Goal: Complete application form

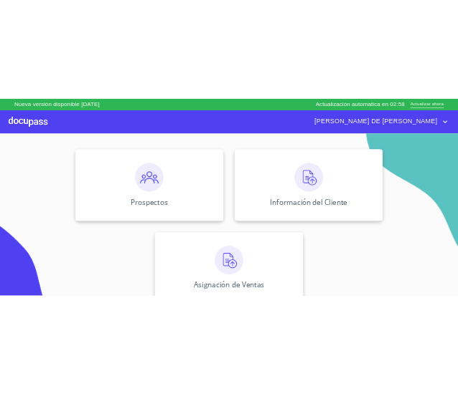
scroll to position [158, 0]
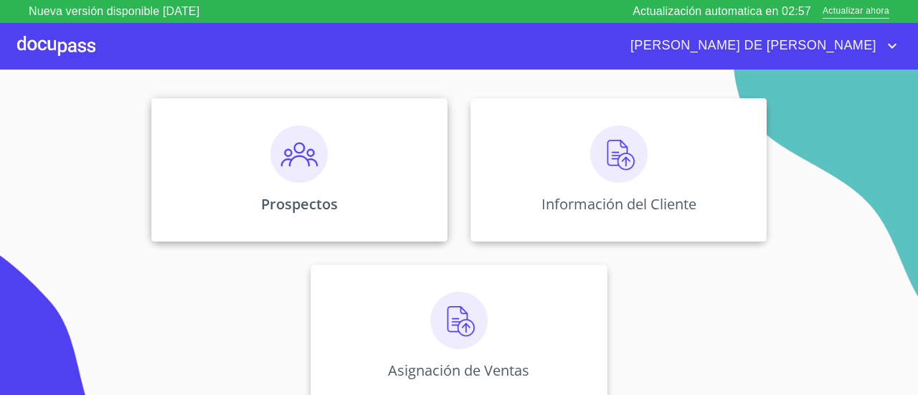
click at [351, 188] on div "Prospectos" at bounding box center [299, 169] width 296 height 143
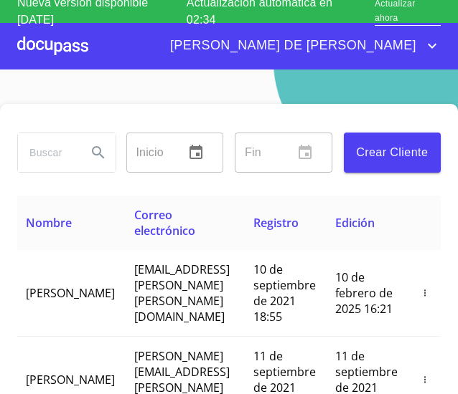
click at [152, 105] on div "Inicio ​ Fin ​ Crear Cliente" at bounding box center [228, 150] width 423 height 92
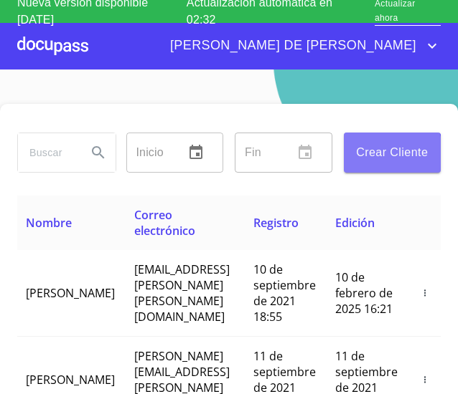
click at [356, 158] on span "Crear Cliente" at bounding box center [392, 153] width 75 height 20
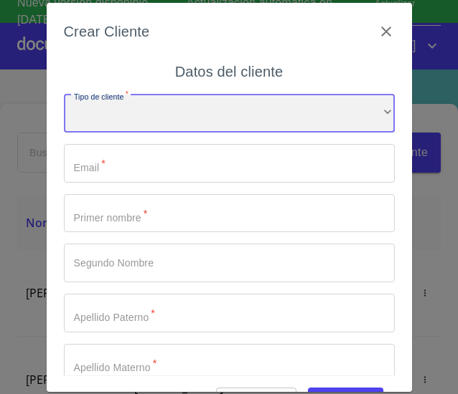
click at [263, 124] on div "​" at bounding box center [229, 114] width 331 height 39
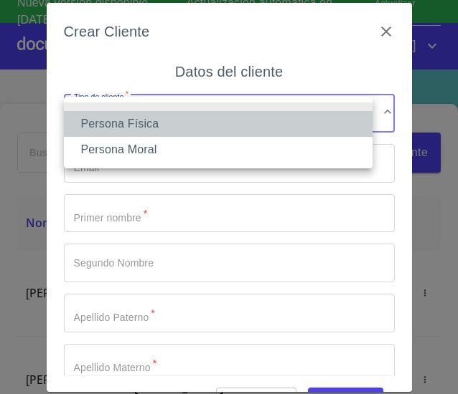
click at [245, 126] on li "Persona Física" at bounding box center [218, 124] width 308 height 26
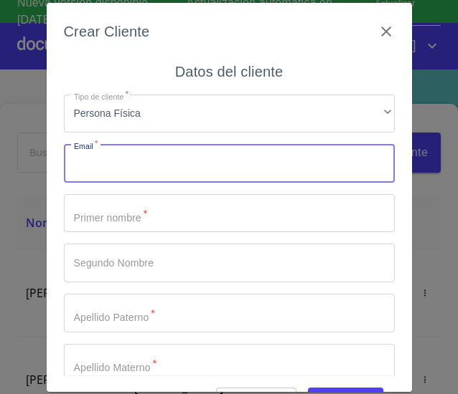
click at [278, 177] on input "Tipo de cliente   *" at bounding box center [229, 163] width 331 height 39
type input "galancortez1965@gmail.com"
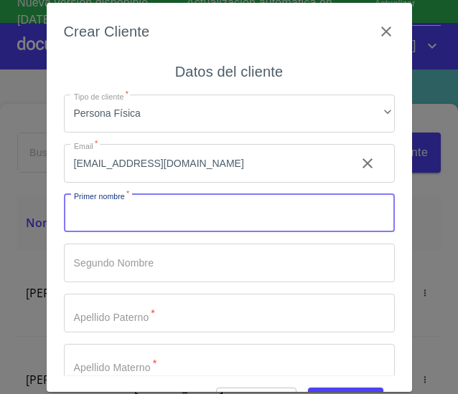
click at [230, 213] on input "Tipo de cliente   *" at bounding box center [229, 213] width 331 height 39
type input "Gbriel"
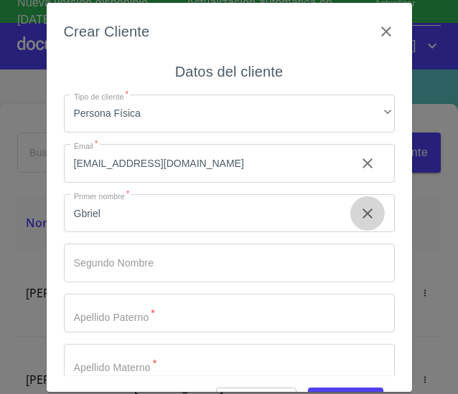
click at [350, 214] on button "clear input" at bounding box center [367, 214] width 34 height 34
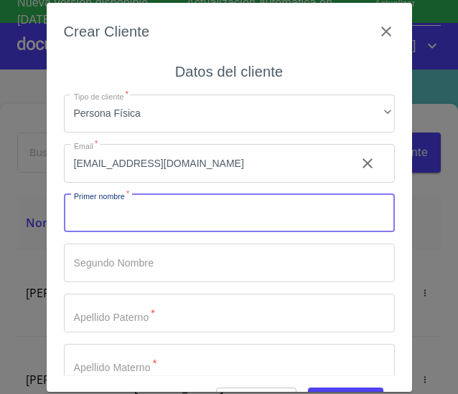
click at [295, 219] on input "Tipo de cliente   *" at bounding box center [229, 213] width 331 height 39
type input "[PERSON_NAME]"
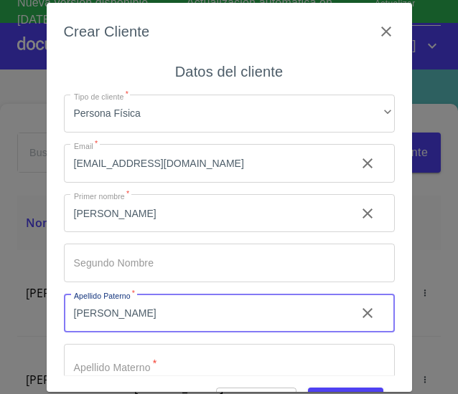
type input "[PERSON_NAME]"
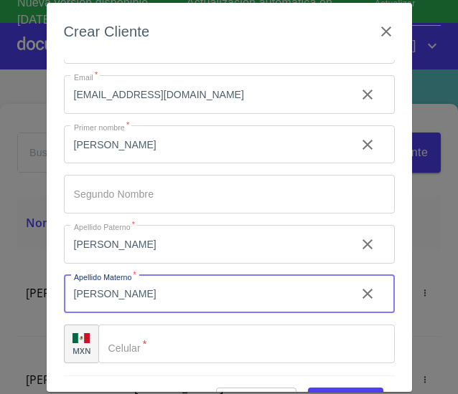
scroll to position [39, 0]
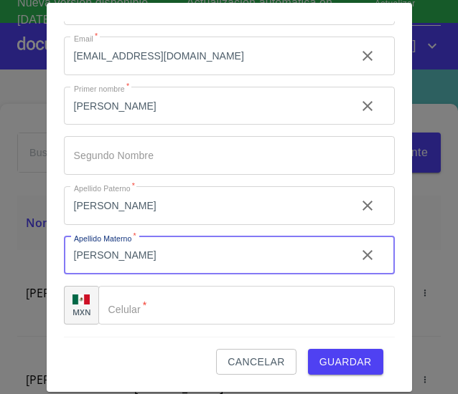
type input "Cortez"
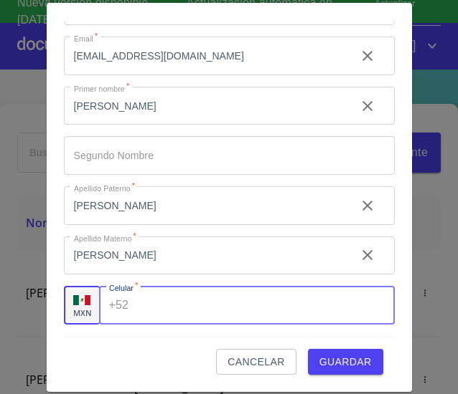
click at [261, 318] on input "Tipo de cliente   *" at bounding box center [264, 305] width 260 height 39
type input "[PHONE_NUMBER]"
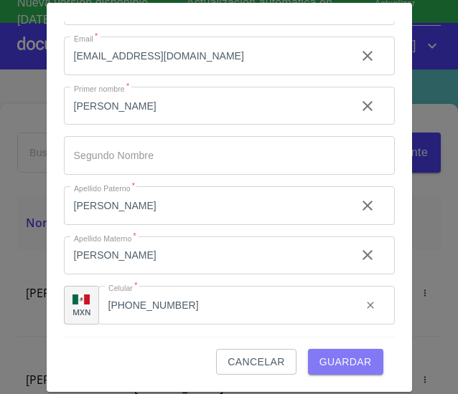
click at [322, 361] on span "Guardar" at bounding box center [345, 363] width 52 height 18
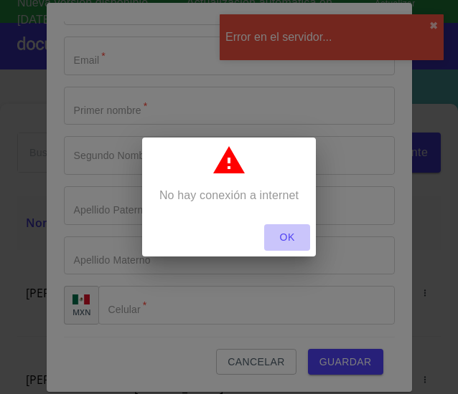
click at [294, 245] on span "OK" at bounding box center [287, 238] width 34 height 18
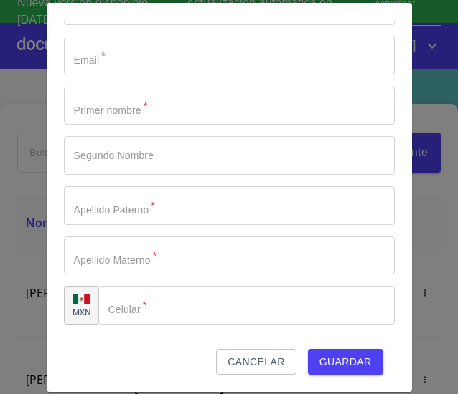
scroll to position [0, 0]
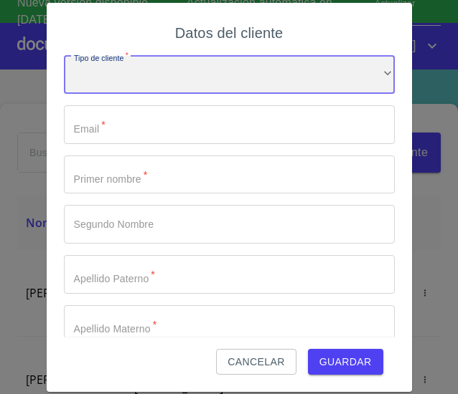
click at [307, 78] on div "​" at bounding box center [229, 75] width 331 height 39
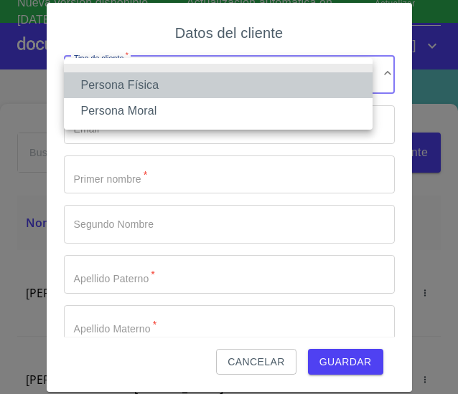
click at [264, 92] on li "Persona Física" at bounding box center [218, 85] width 308 height 26
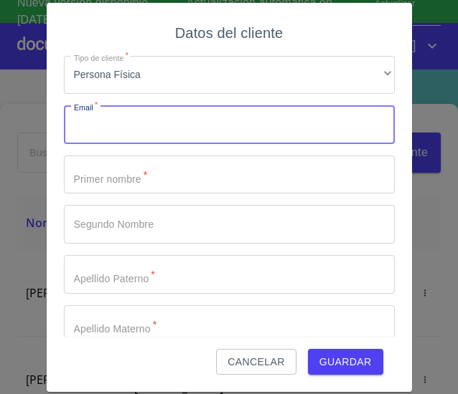
click at [228, 130] on input "Tipo de cliente   *" at bounding box center [229, 124] width 331 height 39
type input "galancortez1965@gmail.com"
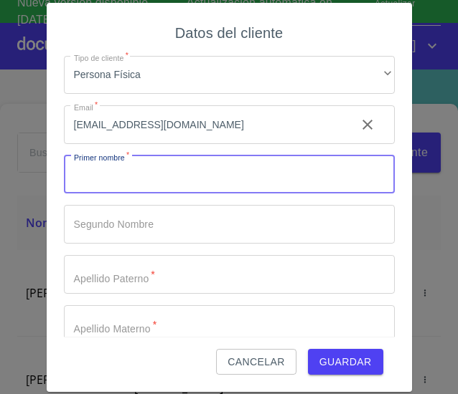
click at [169, 185] on input "Tipo de cliente   *" at bounding box center [229, 175] width 331 height 39
type input "[PERSON_NAME]"
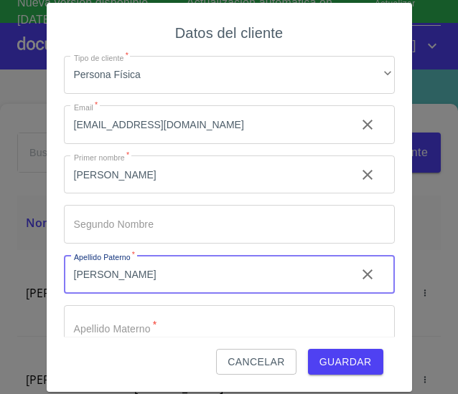
type input "[PERSON_NAME]"
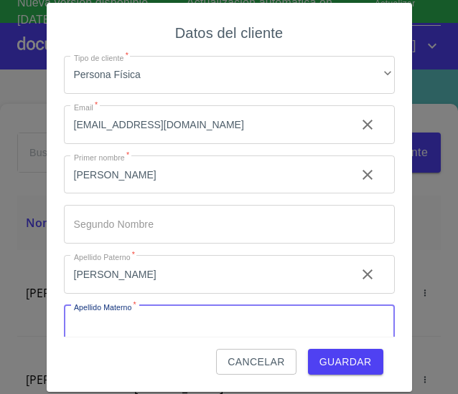
scroll to position [7, 0]
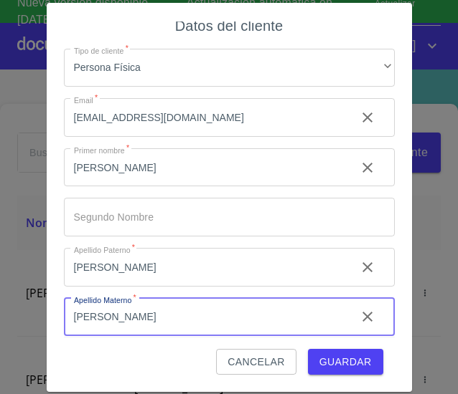
type input "Cortez"
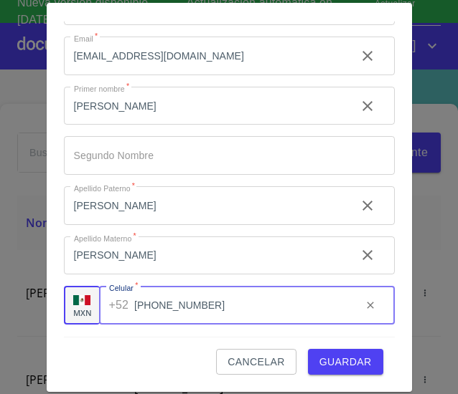
type input "[PHONE_NUMBER]"
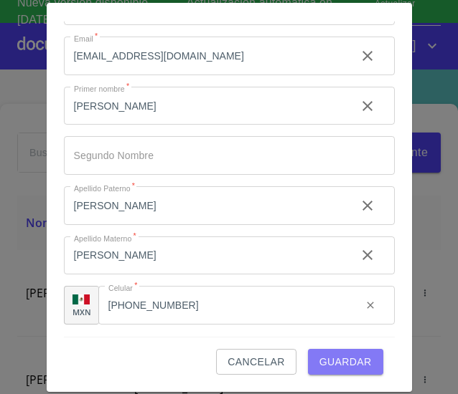
click at [339, 360] on span "Guardar" at bounding box center [345, 363] width 52 height 18
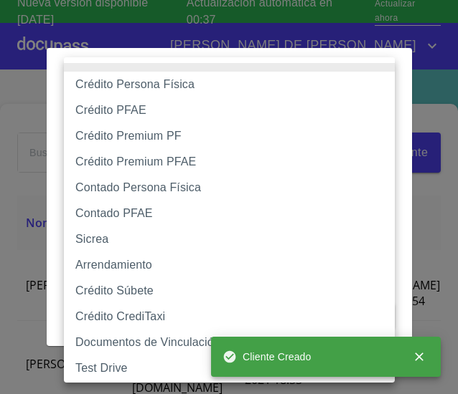
click at [348, 118] on body "Nueva versión disponible 4.01.13 Actualización automatica en 00:37 Actualizar a…" at bounding box center [229, 197] width 458 height 394
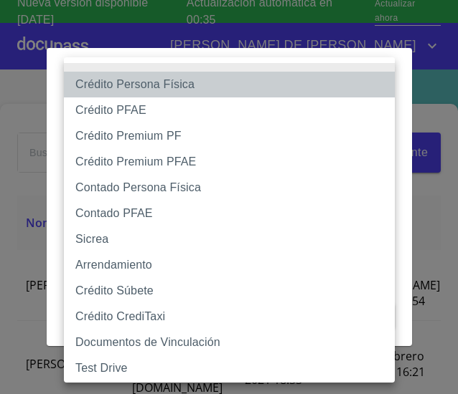
click at [278, 90] on li "Crédito Persona Física" at bounding box center [234, 85] width 341 height 26
type input "6009fb3c7d1714eb8809aa97"
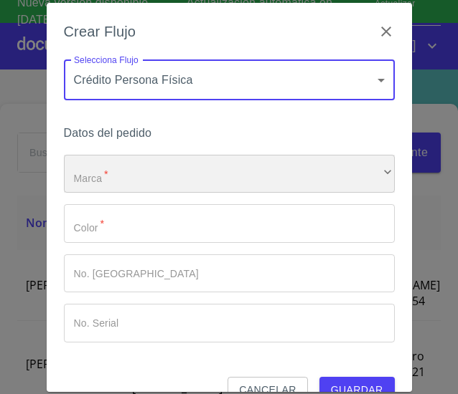
click at [186, 179] on div "​" at bounding box center [229, 174] width 331 height 39
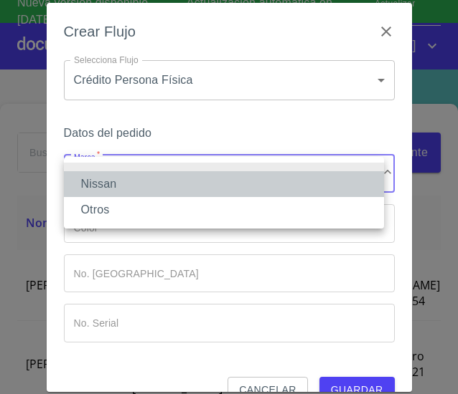
click at [182, 184] on li "Nissan" at bounding box center [224, 184] width 320 height 26
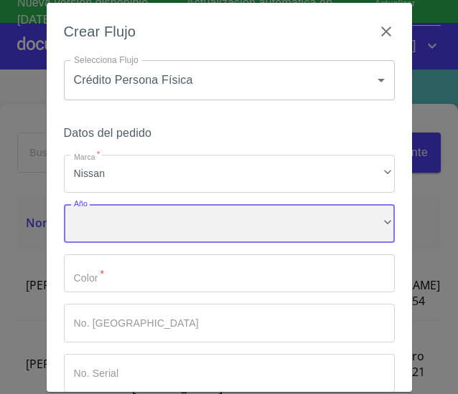
click at [198, 233] on div "​" at bounding box center [229, 223] width 331 height 39
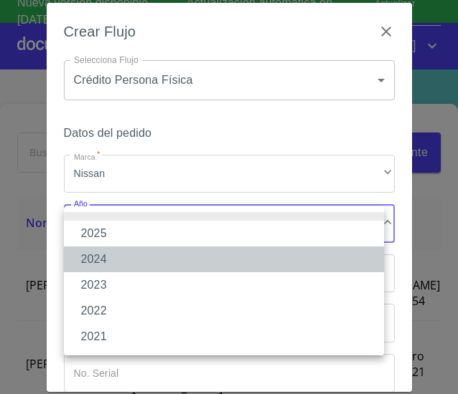
click at [178, 260] on li "2024" at bounding box center [224, 260] width 320 height 26
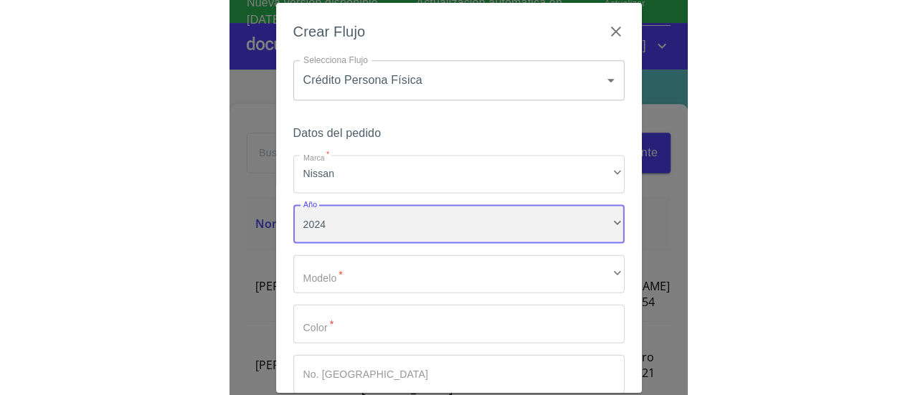
scroll to position [128, 0]
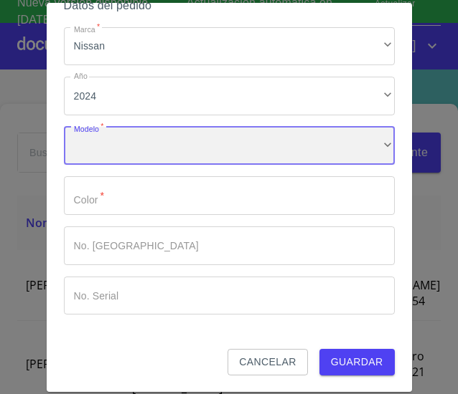
click at [183, 153] on div "​" at bounding box center [229, 146] width 331 height 39
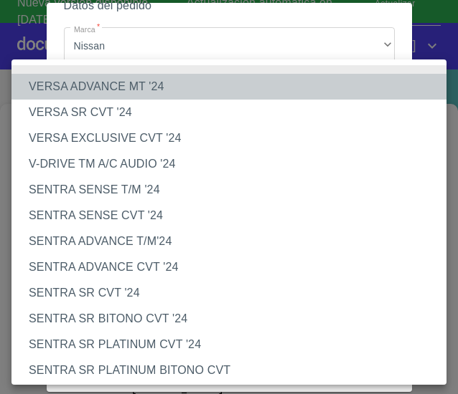
click at [197, 90] on li "VERSA ADVANCE MT '24" at bounding box center [233, 87] width 445 height 26
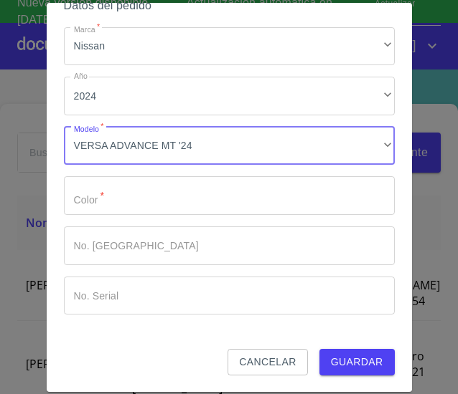
click at [162, 212] on input "Marca   *" at bounding box center [229, 195] width 331 height 39
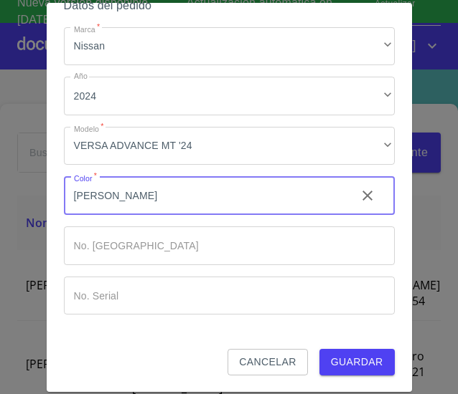
type input "[PERSON_NAME]"
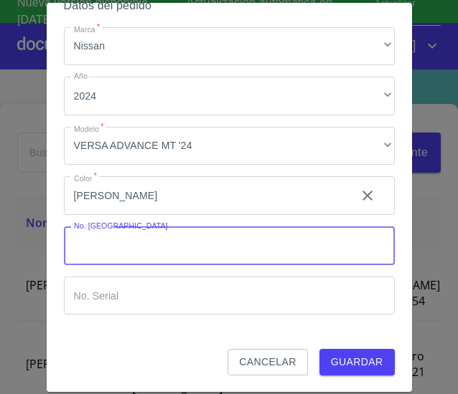
click at [161, 246] on input "Marca   *" at bounding box center [229, 246] width 331 height 39
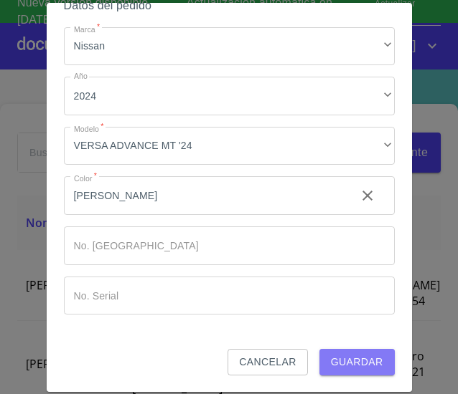
click at [343, 365] on span "Guardar" at bounding box center [357, 363] width 52 height 18
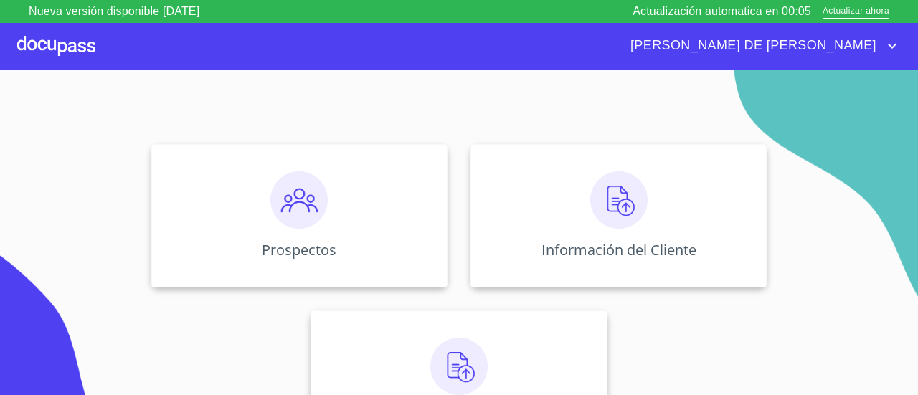
scroll to position [113, 0]
click at [621, 196] on img at bounding box center [618, 198] width 57 height 57
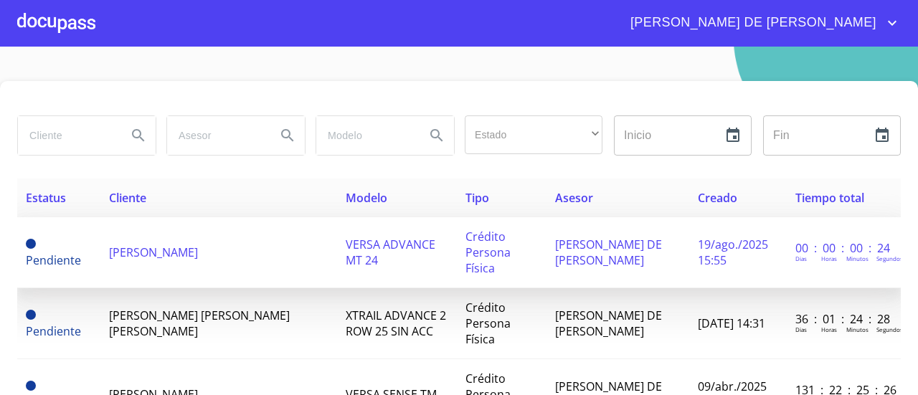
click at [465, 237] on span "Crédito Persona Física" at bounding box center [487, 252] width 45 height 47
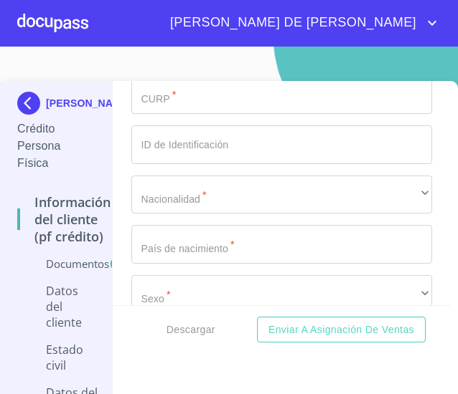
scroll to position [4496, 0]
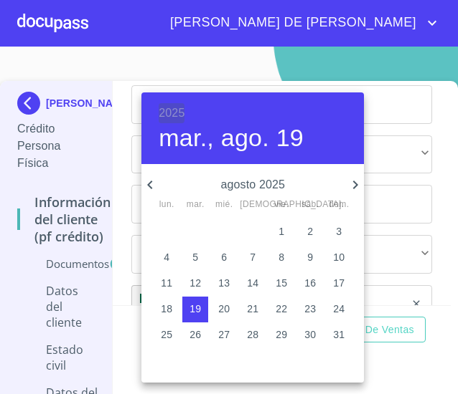
click at [180, 112] on h6 "2025" at bounding box center [171, 113] width 26 height 20
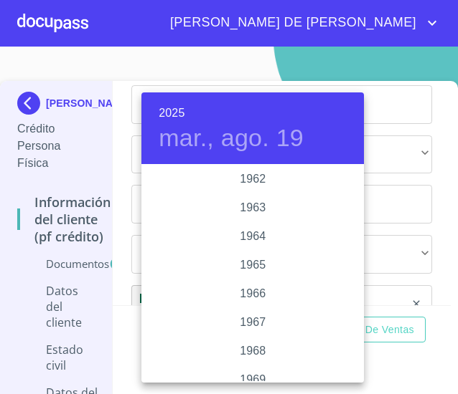
scroll to position [1056, 0]
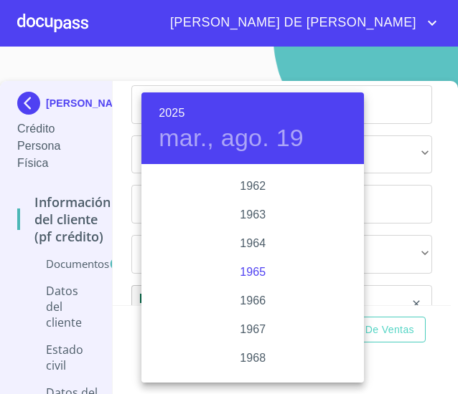
click at [250, 275] on div "1965" at bounding box center [252, 272] width 222 height 29
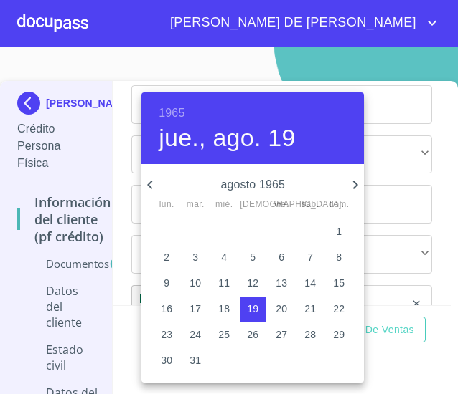
click at [148, 181] on icon "button" at bounding box center [149, 184] width 17 height 17
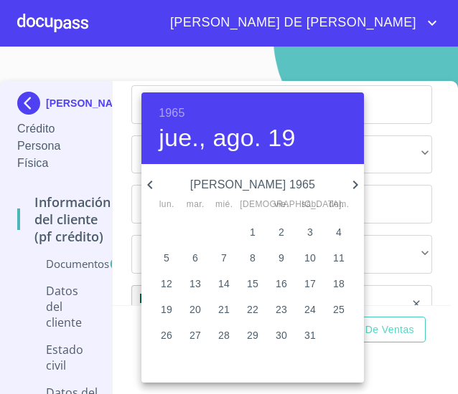
click at [148, 181] on icon "button" at bounding box center [149, 184] width 17 height 17
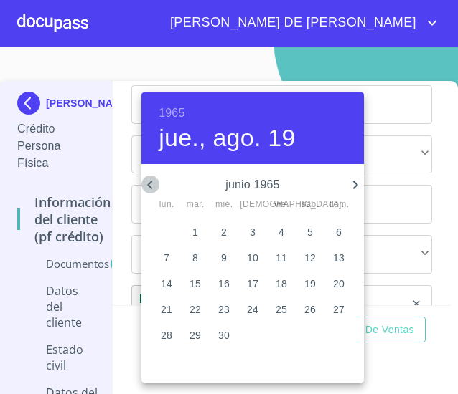
click at [148, 181] on icon "button" at bounding box center [149, 184] width 17 height 17
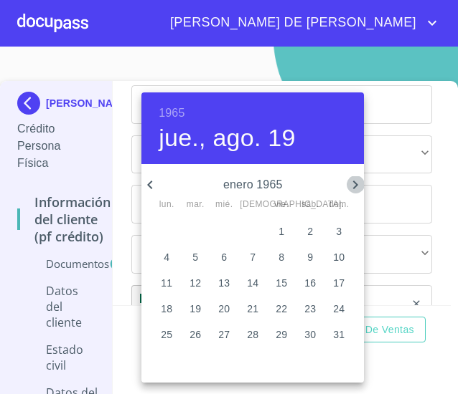
click at [357, 183] on icon "button" at bounding box center [354, 184] width 17 height 17
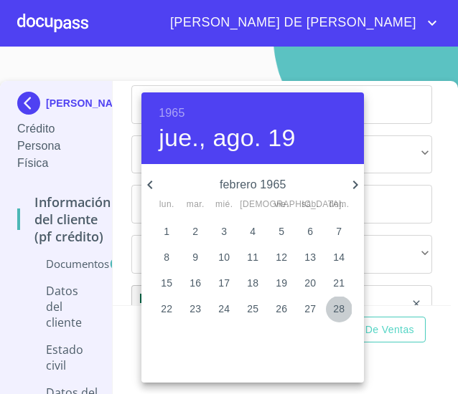
click at [340, 306] on p "28" at bounding box center [338, 309] width 11 height 14
type input "28 de feb. de 1965"
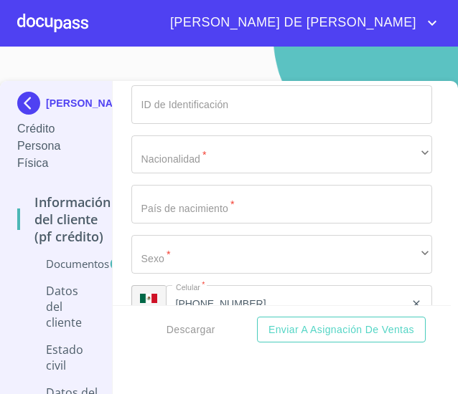
click at [242, 24] on input "Documento de identificación.   *" at bounding box center [281, 5] width 301 height 39
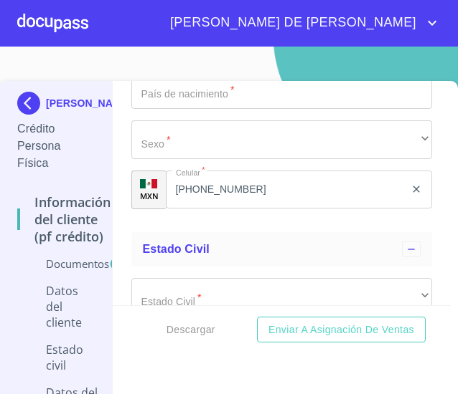
scroll to position [4617, 0]
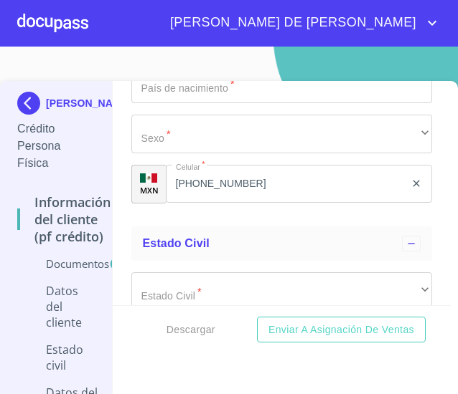
type input "GACG6502288W0"
type input "GACG650228HJCLRB06"
type input "1750696426"
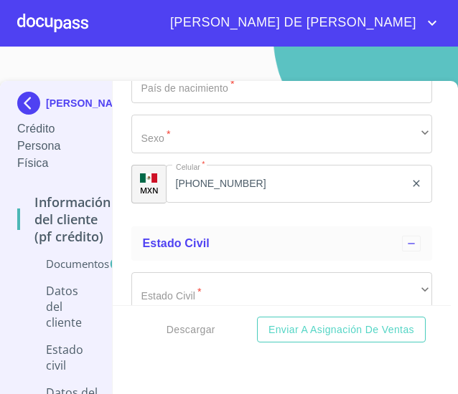
click at [389, 54] on div "​" at bounding box center [281, 34] width 301 height 39
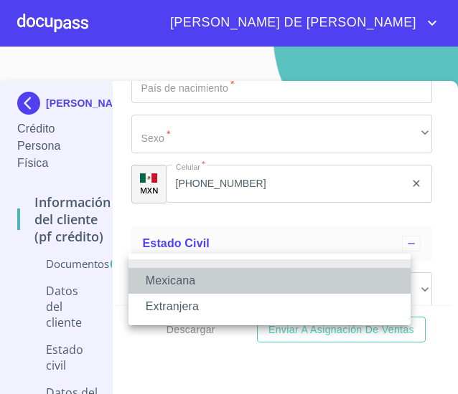
click at [311, 285] on li "Mexicana" at bounding box center [269, 281] width 282 height 26
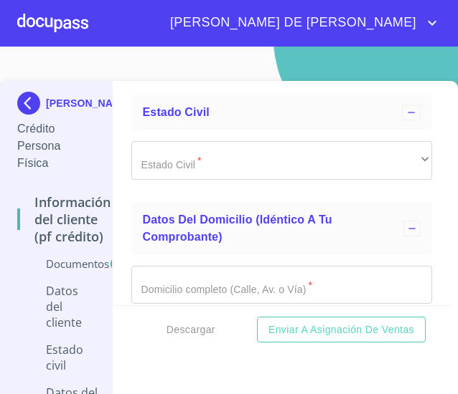
scroll to position [4798, 0]
type input "[GEOGRAPHIC_DATA]"
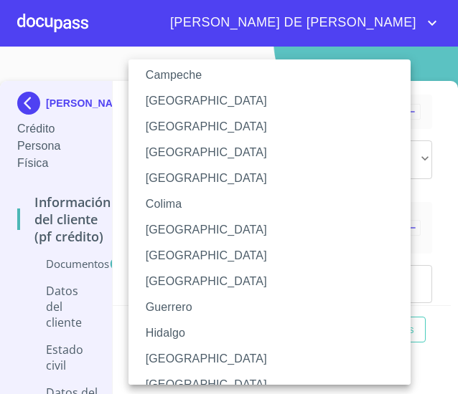
scroll to position [89, 0]
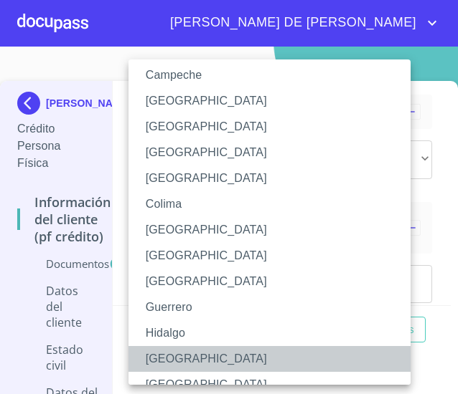
click at [192, 357] on li "[GEOGRAPHIC_DATA]" at bounding box center [274, 359] width 293 height 26
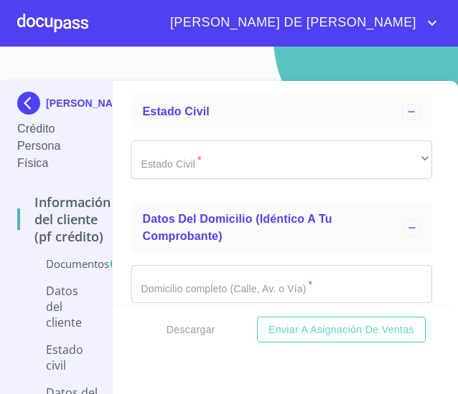
click at [257, 22] on div "​" at bounding box center [281, 3] width 301 height 39
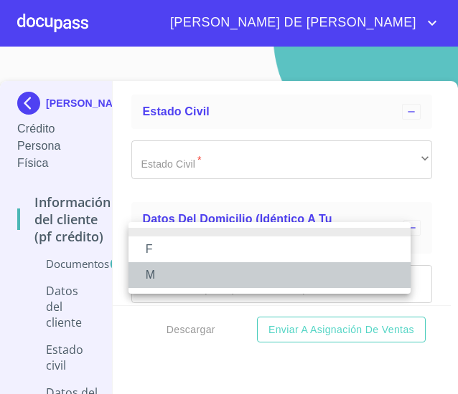
click at [240, 275] on li "M" at bounding box center [269, 275] width 282 height 26
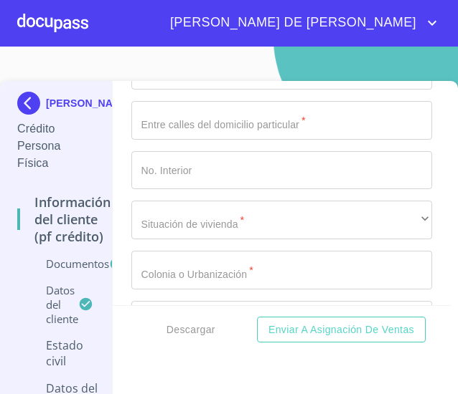
scroll to position [5091, 0]
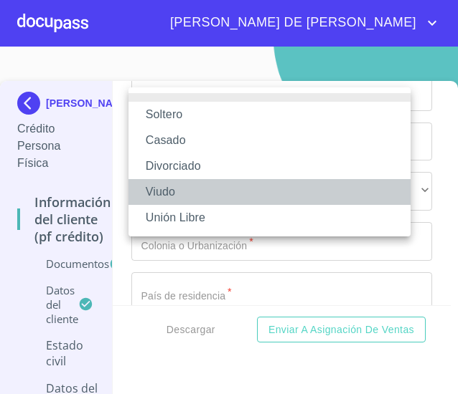
click at [214, 193] on li "Viudo" at bounding box center [269, 192] width 282 height 26
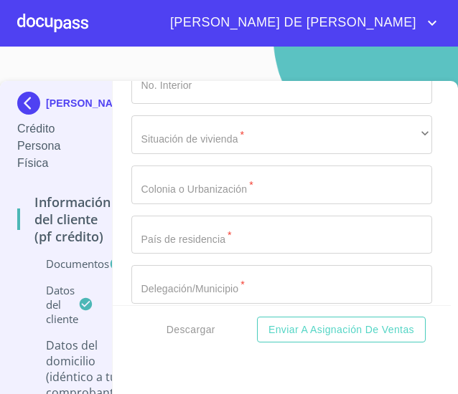
scroll to position [5151, 0]
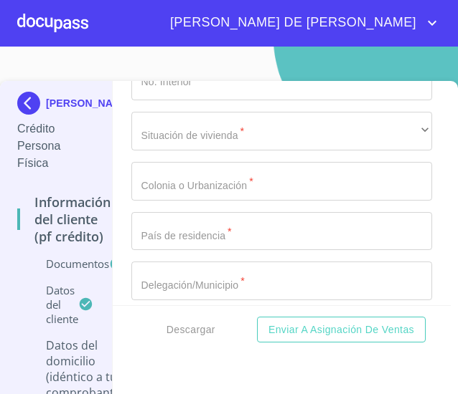
type input "B [PERSON_NAME]"
type input "853"
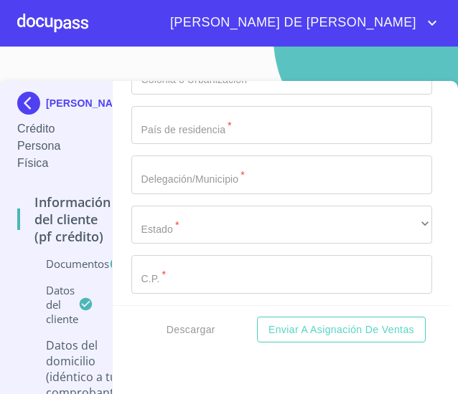
scroll to position [5267, 0]
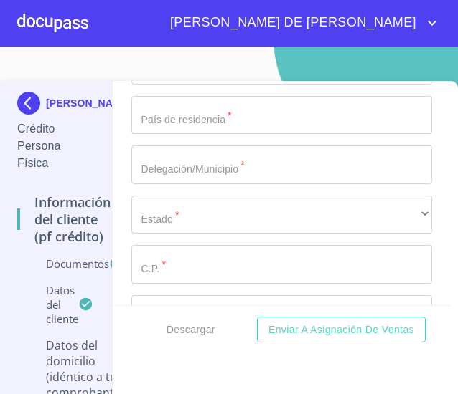
type input "Bahia T Los Stos B Pichi Y Lingue"
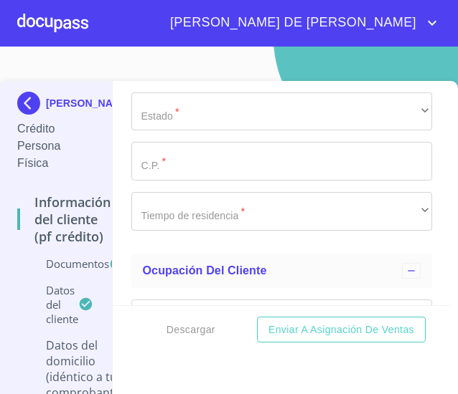
scroll to position [5373, 0]
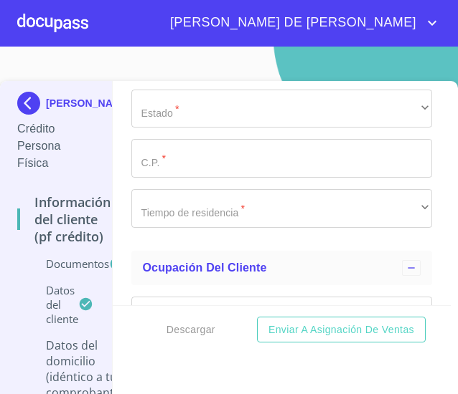
type input "65"
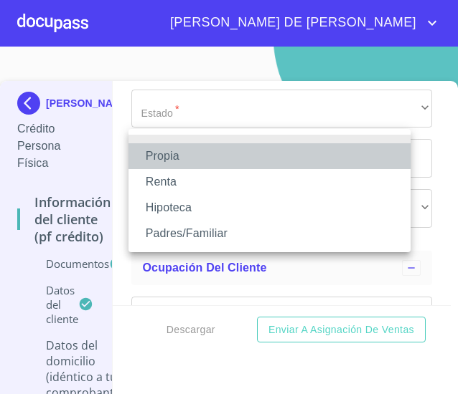
click at [272, 167] on li "Propia" at bounding box center [269, 156] width 282 height 26
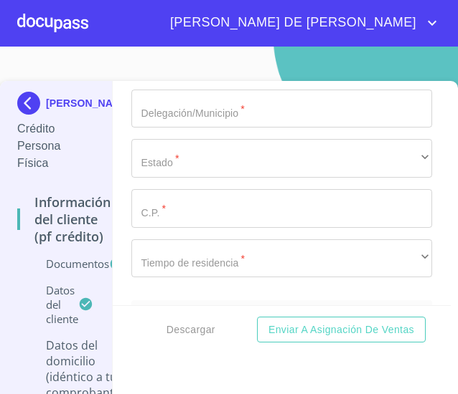
type input "$1,200,000"
click at [232, 29] on input "Documento de identificación.   *" at bounding box center [281, 9] width 301 height 39
click at [180, 29] on input "Parques se Sta" at bounding box center [265, 9] width 268 height 39
click at [240, 29] on input "[GEOGRAPHIC_DATA]" at bounding box center [265, 9] width 268 height 39
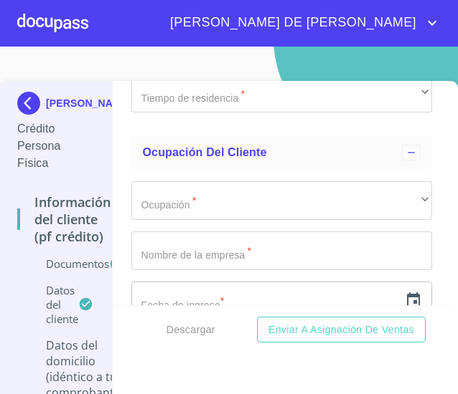
scroll to position [5536, 0]
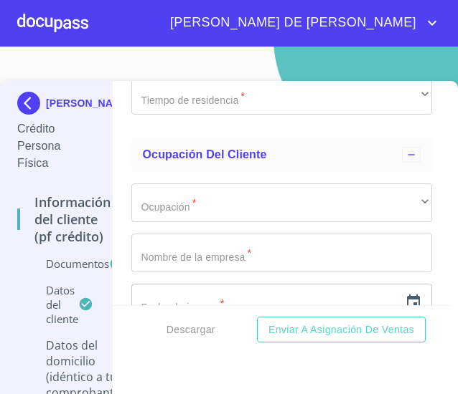
type input "Parques [GEOGRAPHIC_DATA][PERSON_NAME]"
type input "[GEOGRAPHIC_DATA]"
type input "Tlaquepaque"
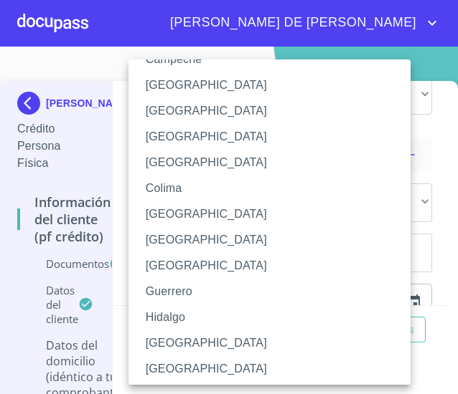
scroll to position [106, 0]
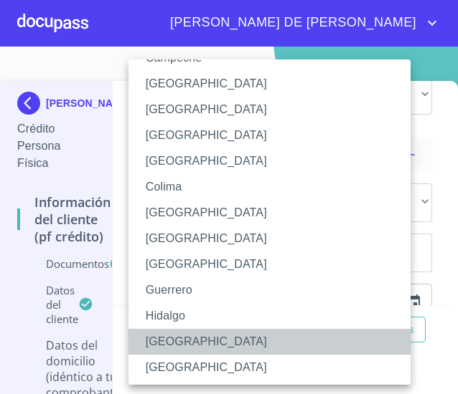
click at [178, 342] on li "[GEOGRAPHIC_DATA]" at bounding box center [274, 342] width 293 height 26
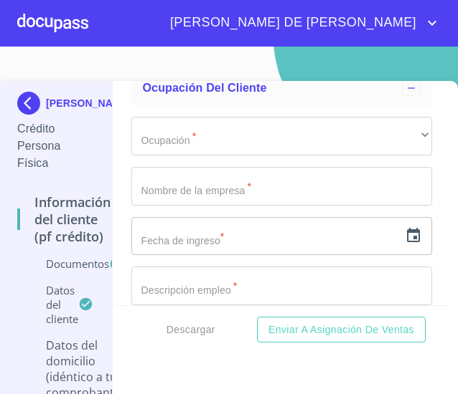
scroll to position [5603, 0]
type input "45609"
click at [248, 48] on div "​" at bounding box center [281, 28] width 301 height 39
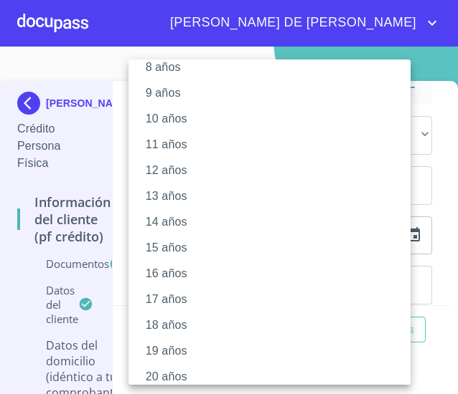
scroll to position [237, 0]
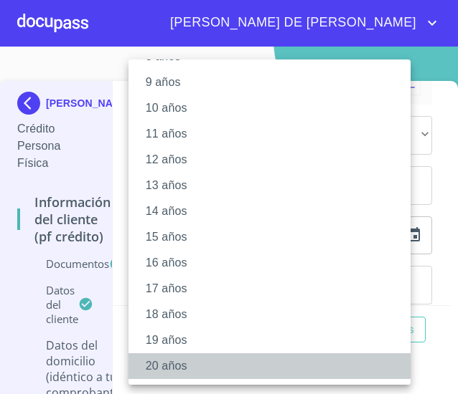
click at [232, 364] on li "20 años" at bounding box center [274, 367] width 293 height 26
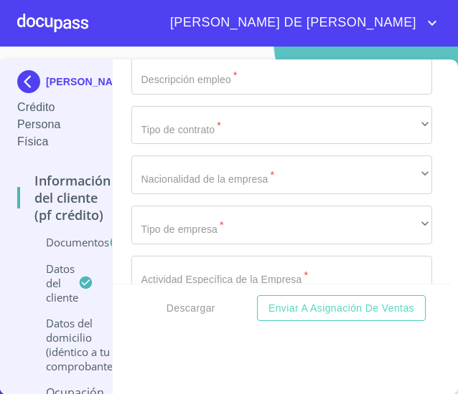
scroll to position [5795, 0]
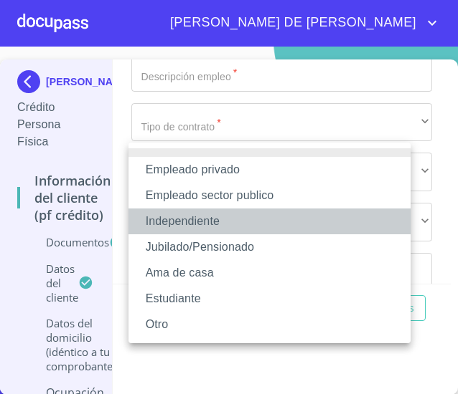
click at [233, 215] on li "Independiente" at bounding box center [269, 222] width 282 height 26
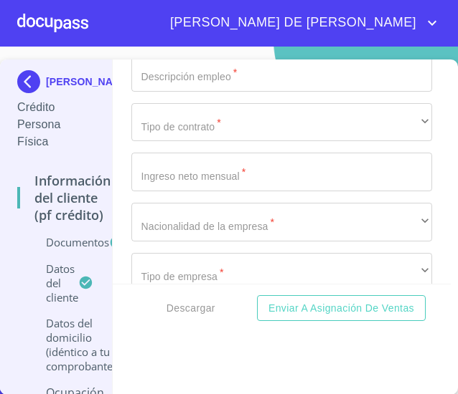
type input "[PERSON_NAME]"
click at [407, 29] on icon "button" at bounding box center [413, 21] width 13 height 14
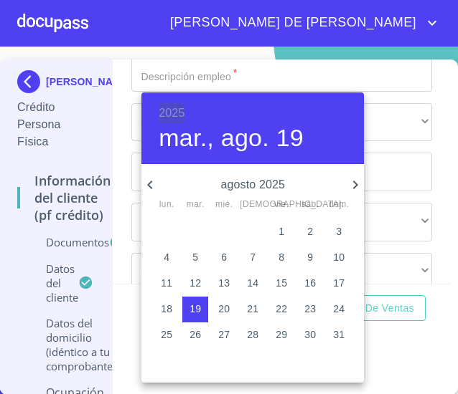
click at [176, 115] on h6 "2025" at bounding box center [171, 113] width 26 height 20
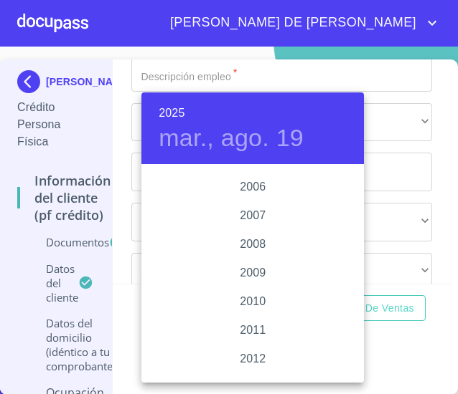
scroll to position [2317, 0]
click at [250, 186] on div "2006" at bounding box center [252, 188] width 222 height 29
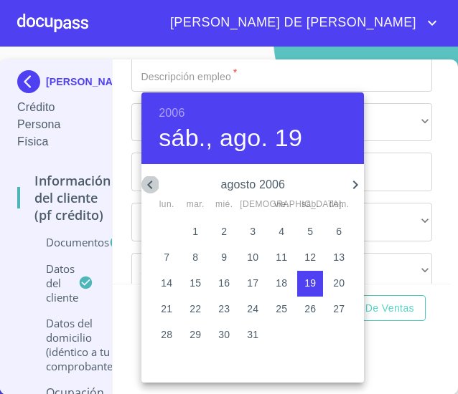
click at [151, 183] on icon "button" at bounding box center [149, 184] width 17 height 17
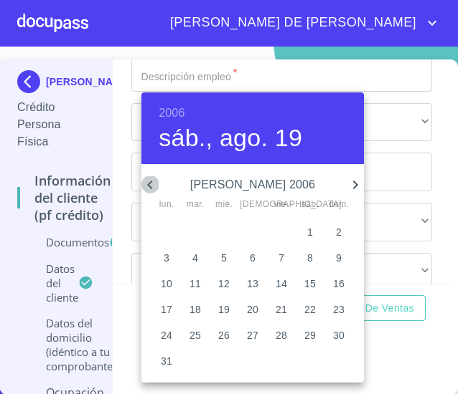
click at [151, 183] on icon "button" at bounding box center [149, 184] width 17 height 17
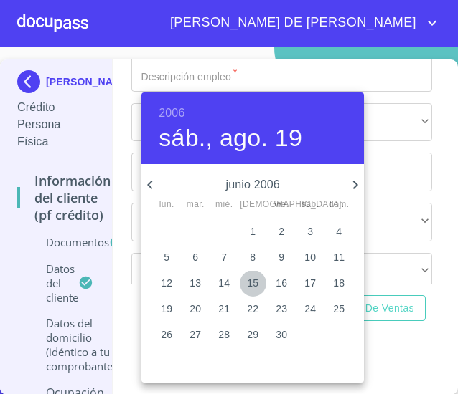
click at [249, 279] on p "15" at bounding box center [252, 283] width 11 height 14
type input "15 de jun. de 2006"
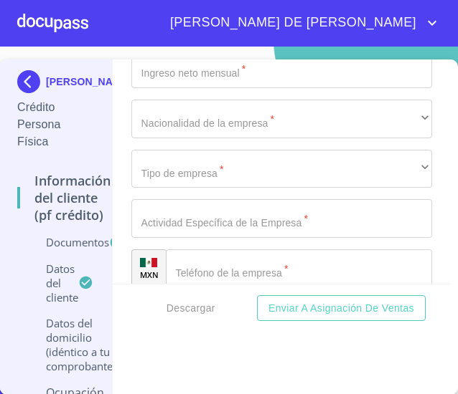
scroll to position [5900, 0]
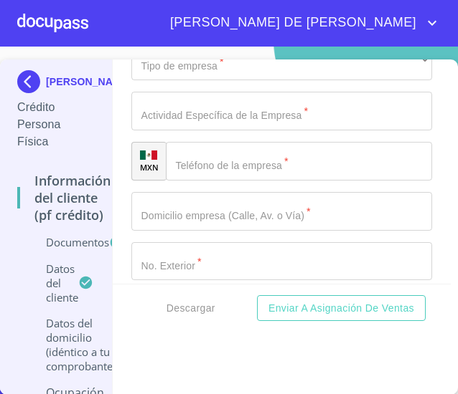
scroll to position [6004, 0]
type input "Tecnico"
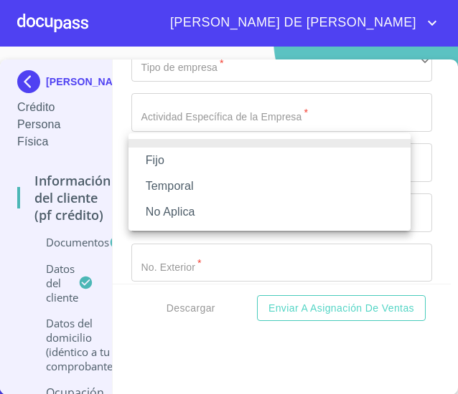
click at [274, 224] on ul "Fijo Temporal No Aplica" at bounding box center [269, 182] width 282 height 98
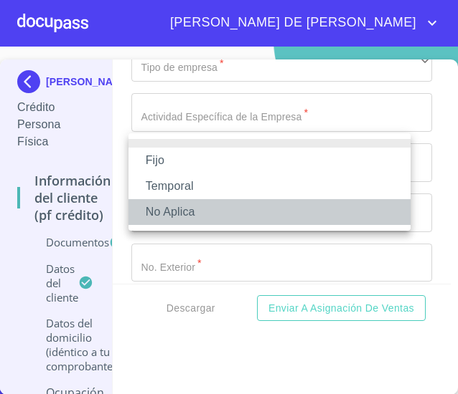
click at [270, 214] on li "No Aplica" at bounding box center [269, 212] width 282 height 26
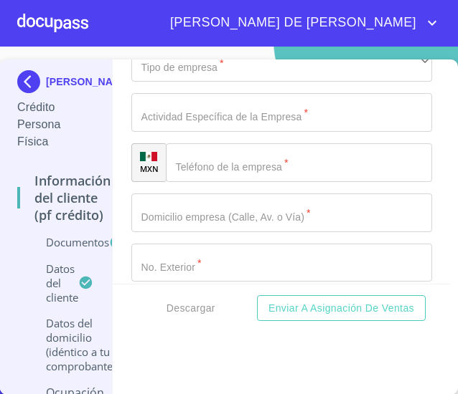
type input "12000"
click at [283, 32] on div "​" at bounding box center [281, 13] width 301 height 39
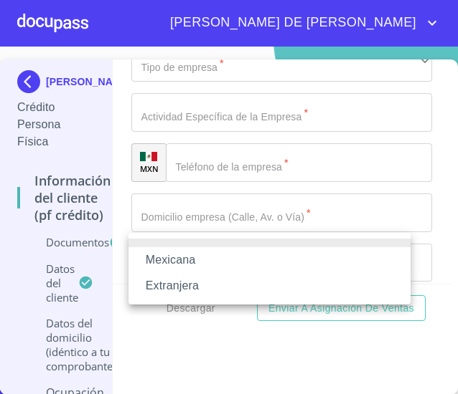
click at [283, 248] on li "Mexicana" at bounding box center [269, 260] width 282 height 26
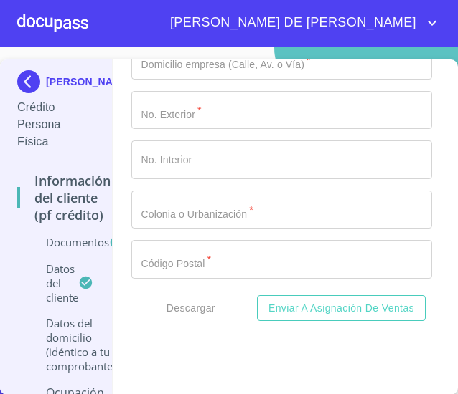
scroll to position [6158, 0]
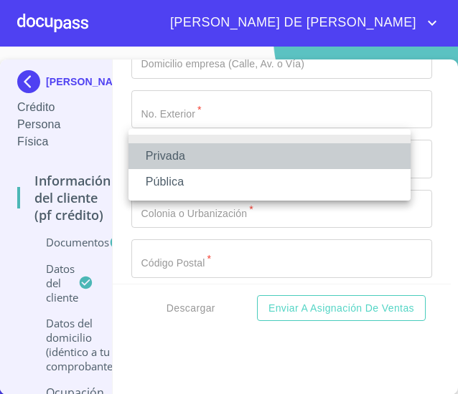
click at [301, 157] on li "Privada" at bounding box center [269, 156] width 282 height 26
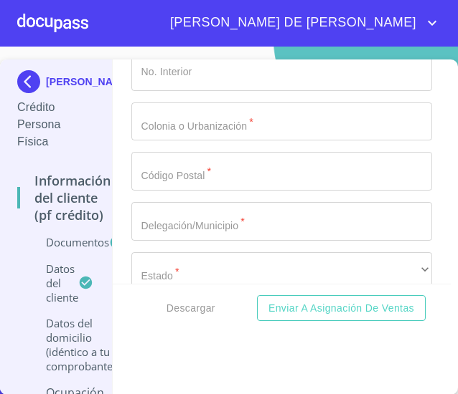
scroll to position [6247, 0]
type input "Tecnico Mecanico"
type input "[PHONE_NUMBER]"
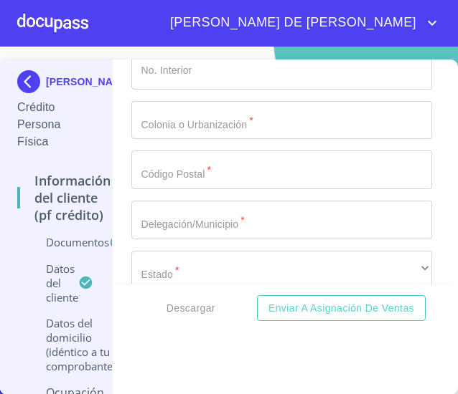
type input "B"
type input "B [PERSON_NAME]"
click at [237, 40] on input "Documento de identificación.   *" at bounding box center [281, 20] width 301 height 39
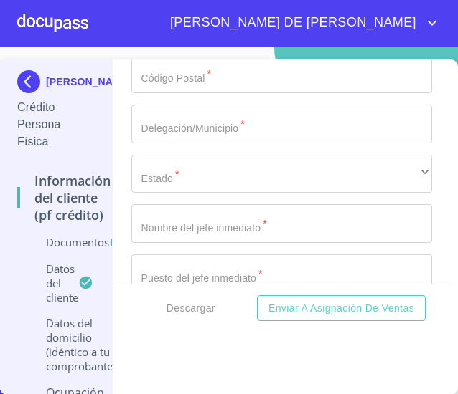
scroll to position [6376, 0]
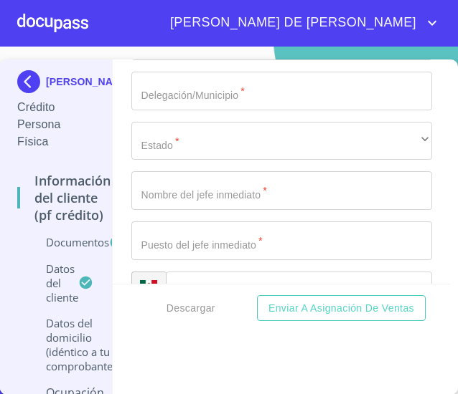
type input "853"
type input "65"
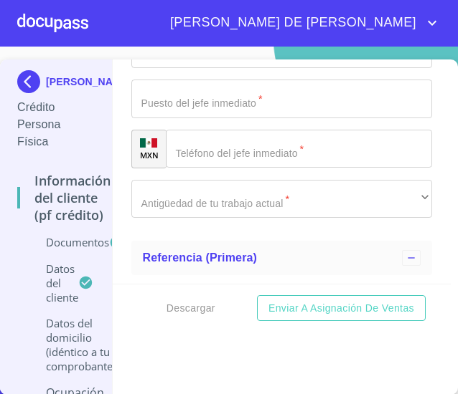
scroll to position [6523, 0]
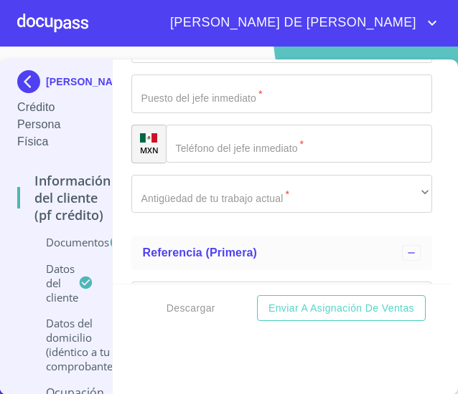
type input "[GEOGRAPHIC_DATA][PERSON_NAME]"
type input "45609"
type input "Tlaquepaque"
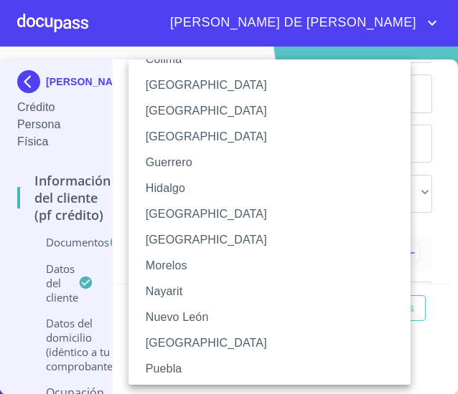
scroll to position [241, 0]
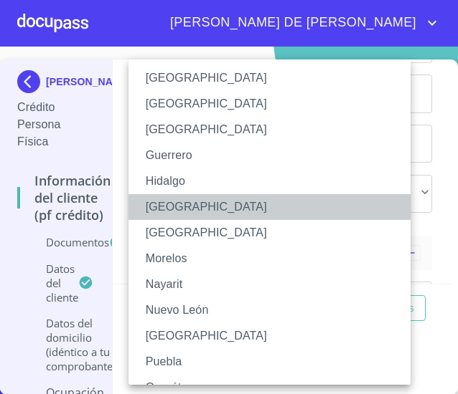
click at [227, 206] on li "[GEOGRAPHIC_DATA]" at bounding box center [274, 207] width 293 height 26
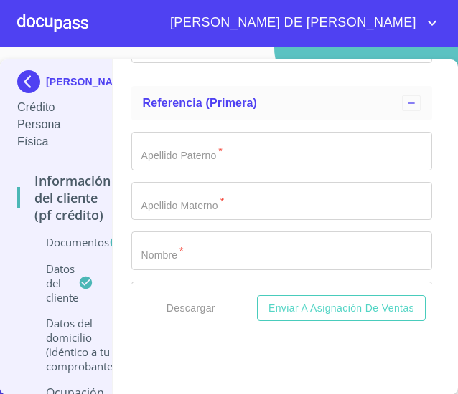
scroll to position [6677, 0]
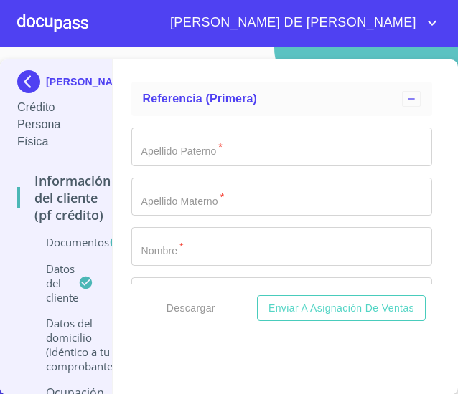
type input "[PERSON_NAME]"
type input "P"
type input "Tecnico"
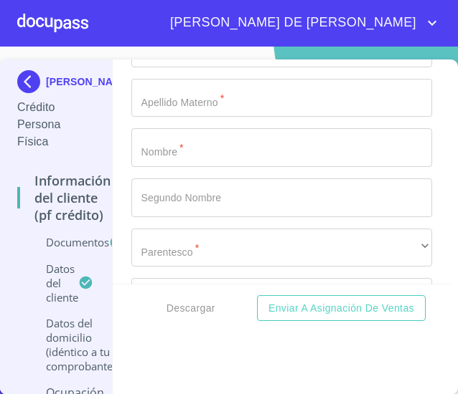
scroll to position [6779, 0]
type input "[PHONE_NUMBER]"
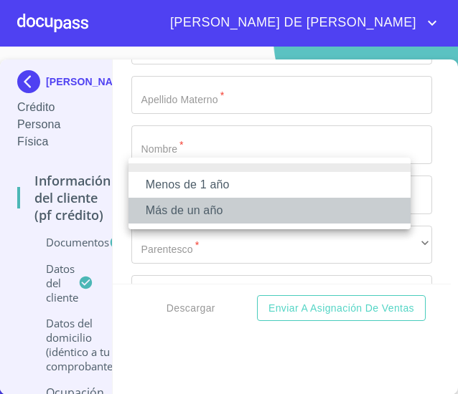
click at [245, 219] on li "Más de un año" at bounding box center [269, 211] width 282 height 26
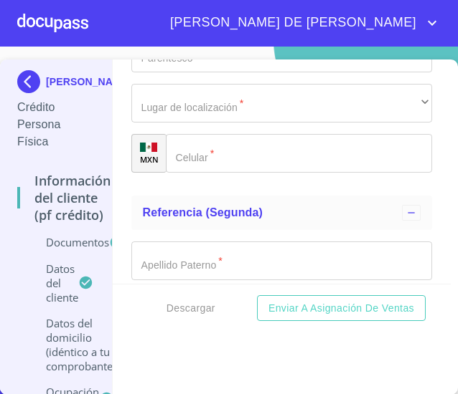
scroll to position [6967, 0]
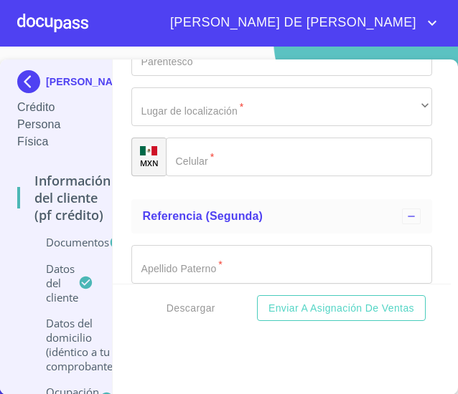
type input "[PERSON_NAME]"
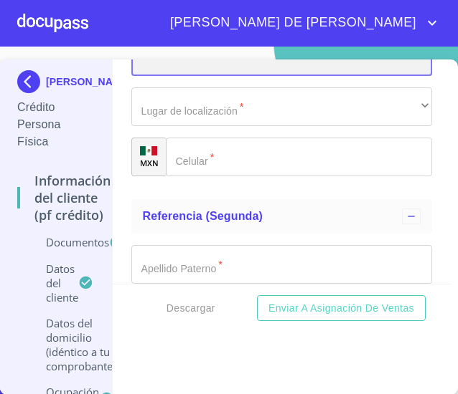
scroll to position [6996, 0]
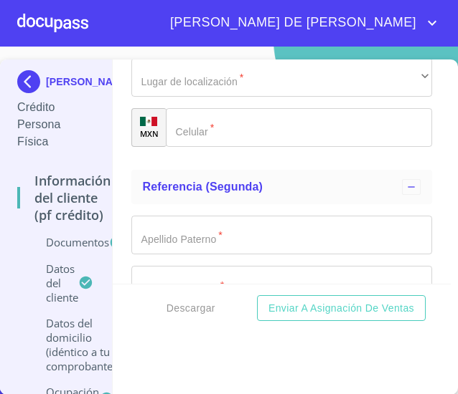
click at [385, 47] on div "​" at bounding box center [281, 28] width 301 height 39
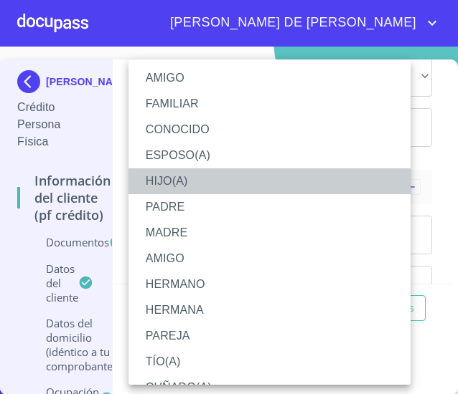
click at [207, 183] on li "HIJO(A)" at bounding box center [274, 182] width 293 height 26
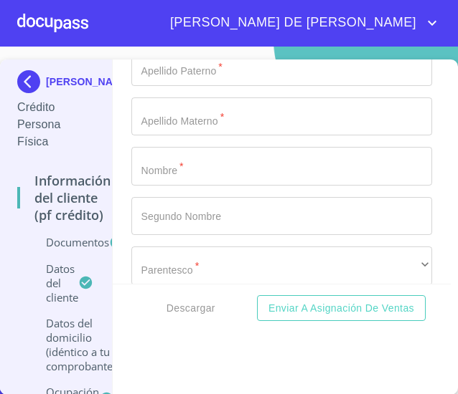
scroll to position [7164, 0]
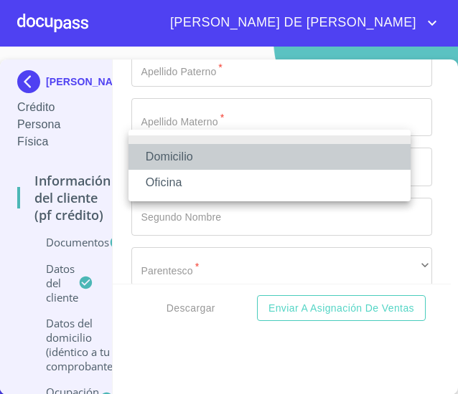
click at [219, 164] on li "Domicilio" at bounding box center [269, 157] width 282 height 26
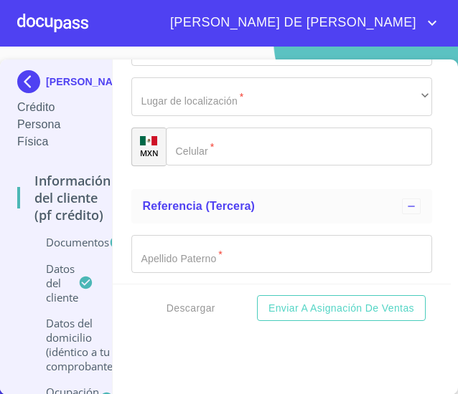
scroll to position [7386, 0]
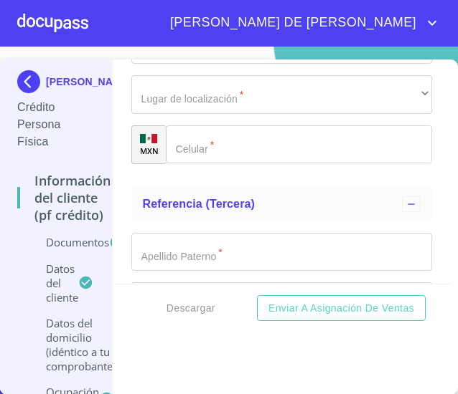
type input "[PHONE_NUMBER]"
type input "[PERSON_NAME]"
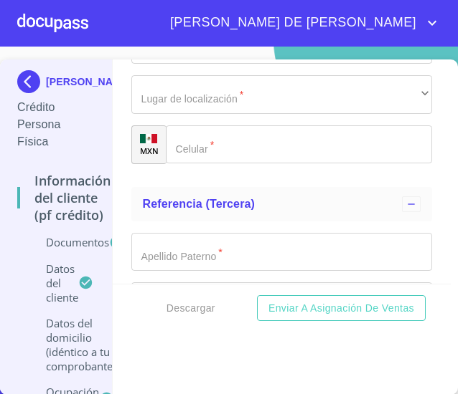
type input "[PERSON_NAME]"
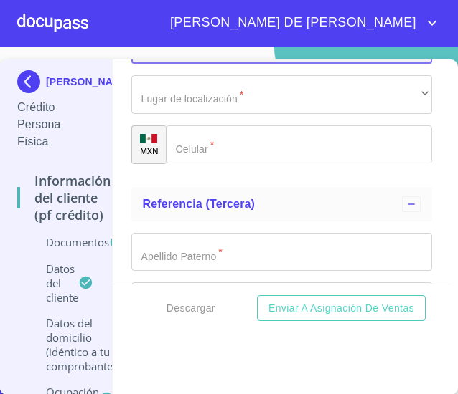
scroll to position [7403, 0]
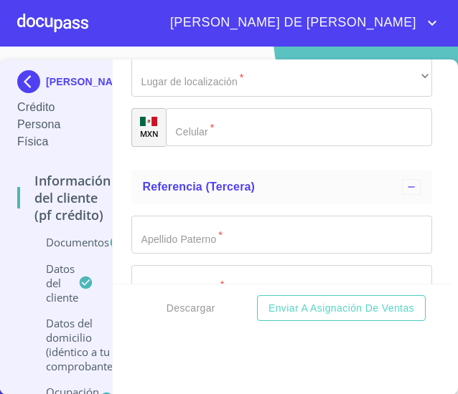
click at [362, 47] on div "​" at bounding box center [281, 27] width 301 height 39
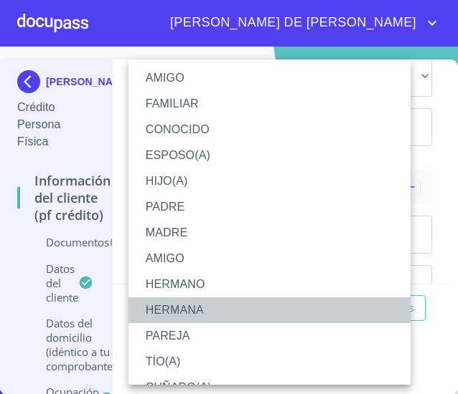
click at [179, 305] on li "HERMANA" at bounding box center [274, 311] width 293 height 26
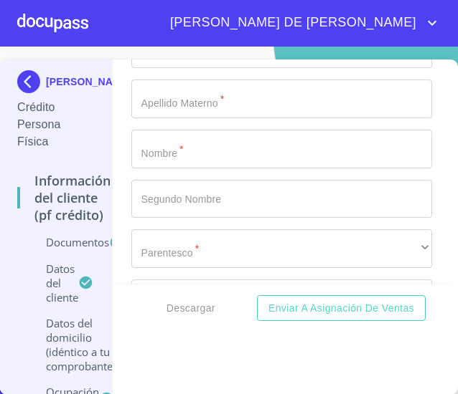
scroll to position [7588, 0]
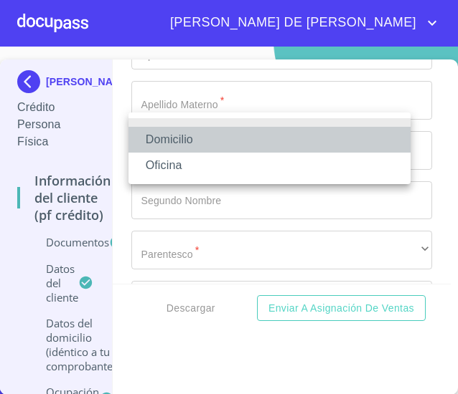
click at [237, 148] on li "Domicilio" at bounding box center [269, 140] width 282 height 26
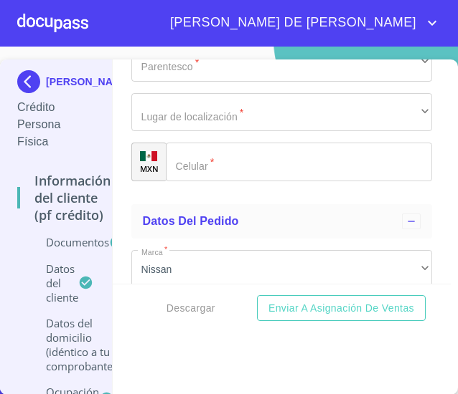
scroll to position [7776, 0]
type input "[PHONE_NUMBER]"
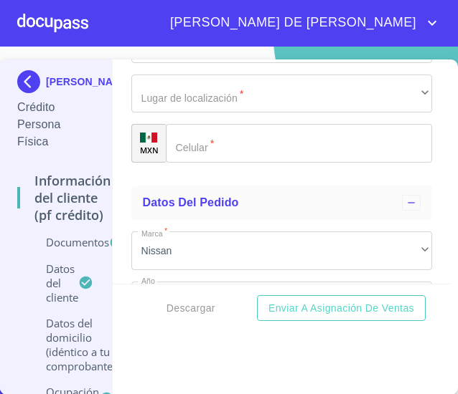
scroll to position [7792, 0]
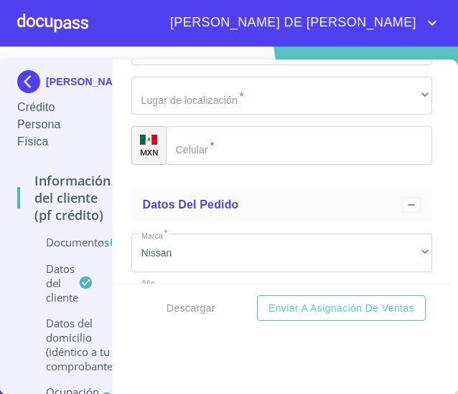
type input "[PERSON_NAME]"
type input "S"
type input "."
type input "[PERSON_NAME]"
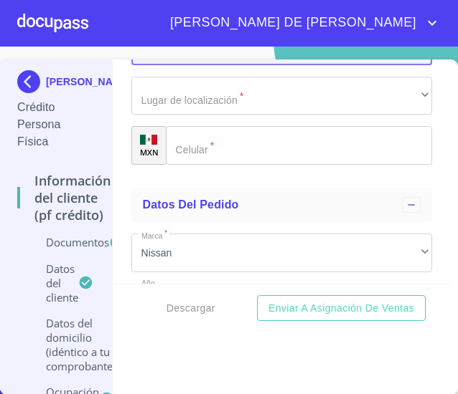
scroll to position [7811, 0]
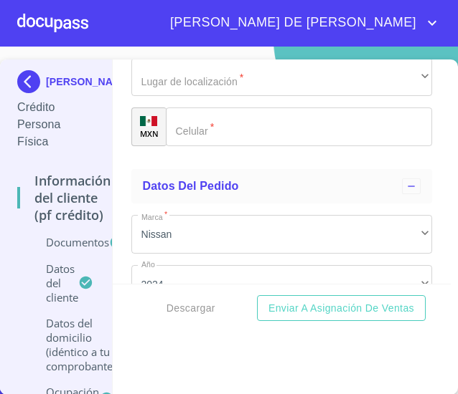
click at [359, 47] on div "​" at bounding box center [281, 27] width 301 height 39
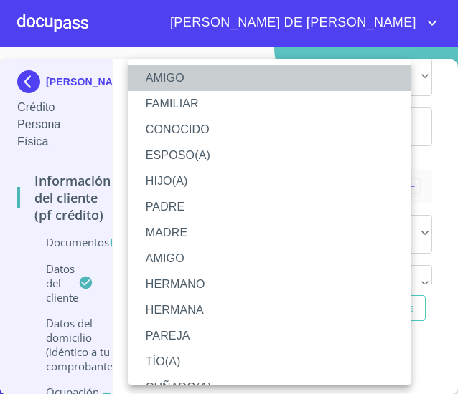
click at [212, 80] on li "AMIGO" at bounding box center [274, 78] width 293 height 26
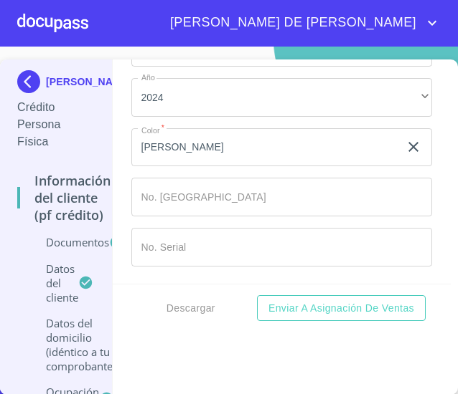
scroll to position [8017, 0]
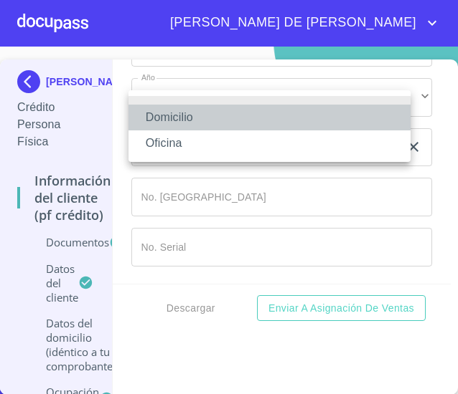
click at [262, 120] on li "Domicilio" at bounding box center [269, 118] width 282 height 26
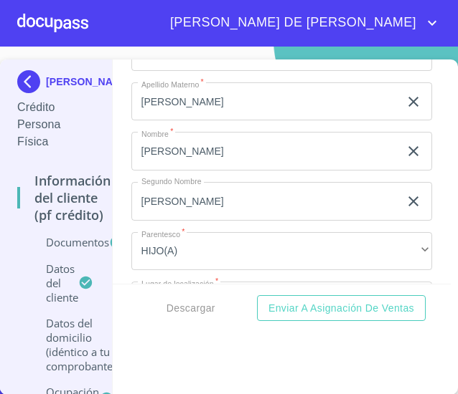
scroll to position [6773, 0]
type input "[PHONE_NUMBER]"
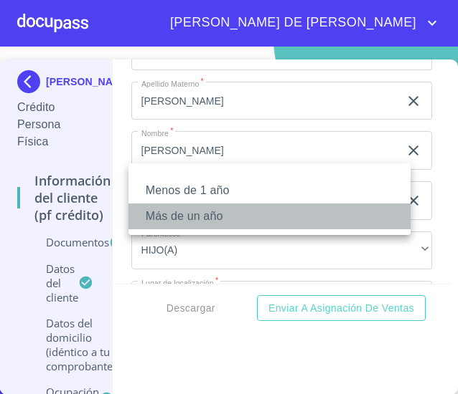
click at [247, 222] on li "Más de un año" at bounding box center [269, 217] width 282 height 26
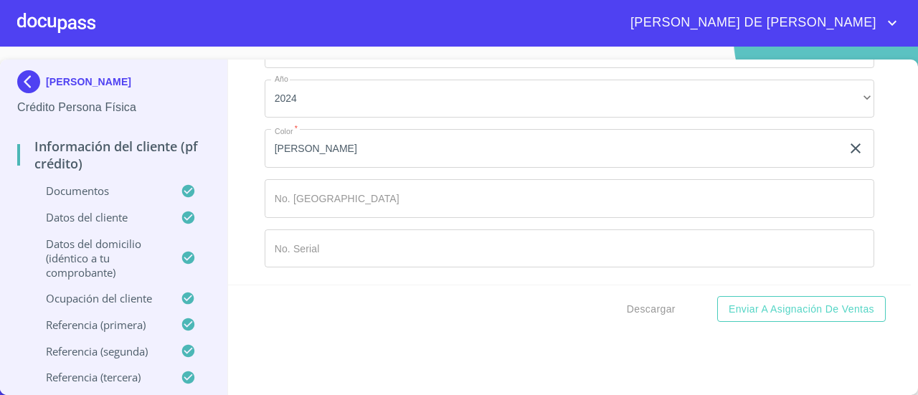
scroll to position [29, 0]
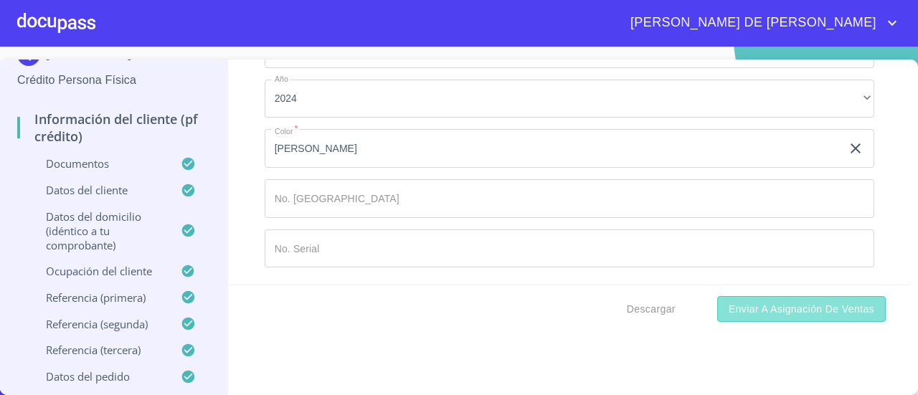
click at [759, 311] on span "Enviar a Asignación de Ventas" at bounding box center [802, 310] width 146 height 18
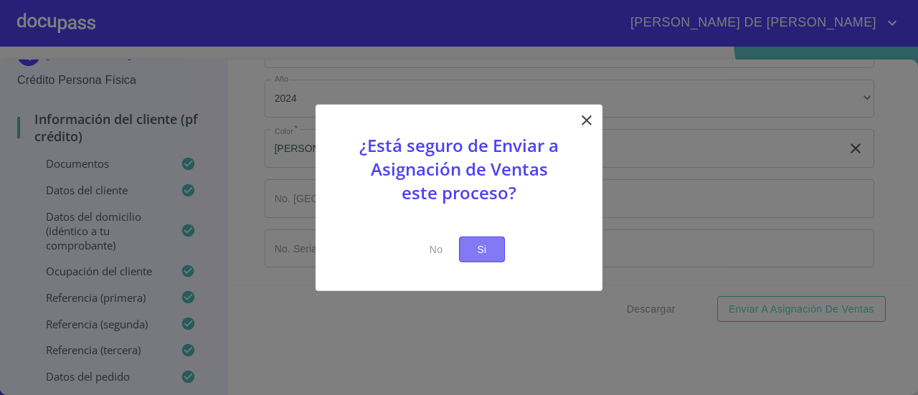
click at [491, 255] on span "Si" at bounding box center [481, 249] width 23 height 18
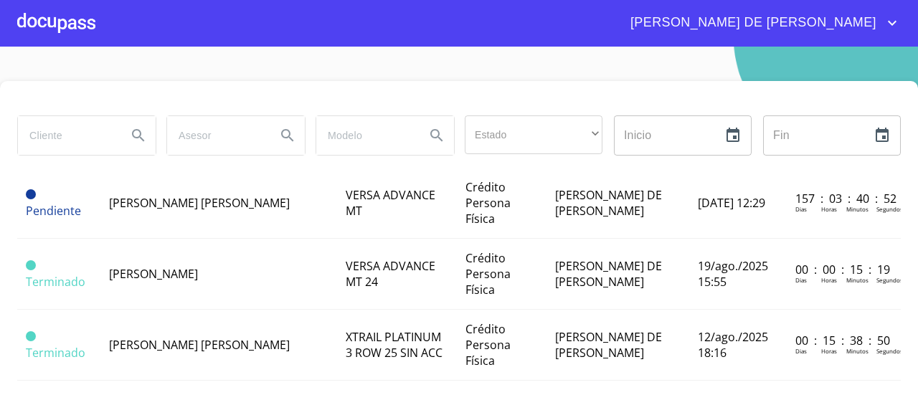
scroll to position [263, 0]
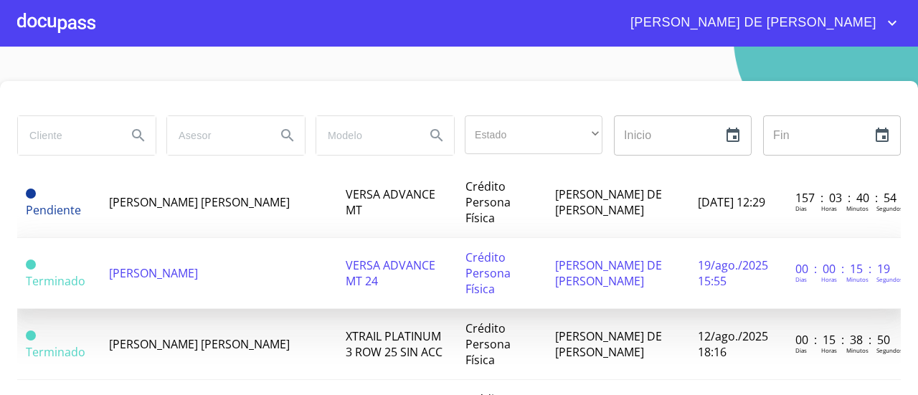
click at [546, 238] on td "[PERSON_NAME] DE [PERSON_NAME]" at bounding box center [617, 273] width 142 height 71
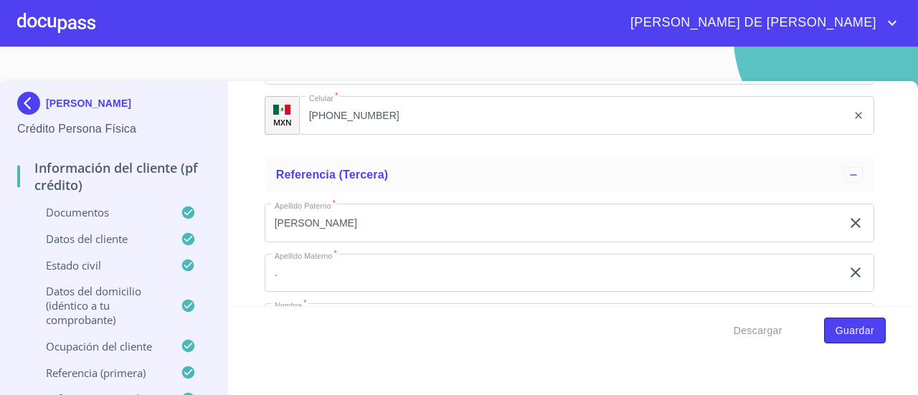
scroll to position [7412, 0]
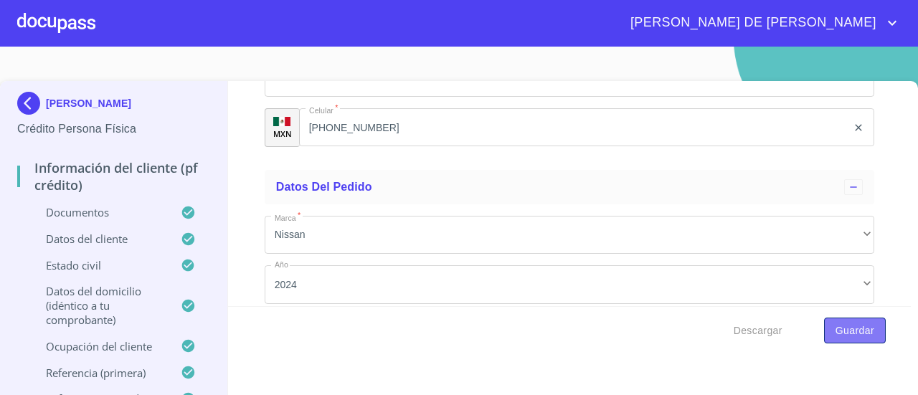
click at [841, 322] on span "Guardar" at bounding box center [855, 331] width 39 height 18
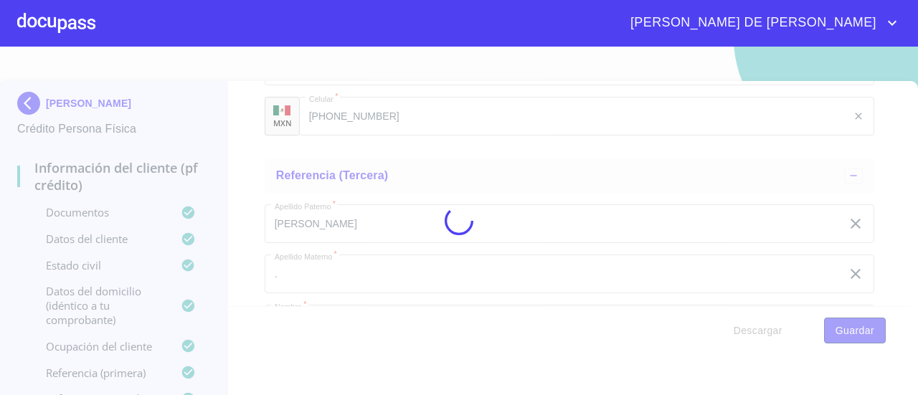
scroll to position [7808, 0]
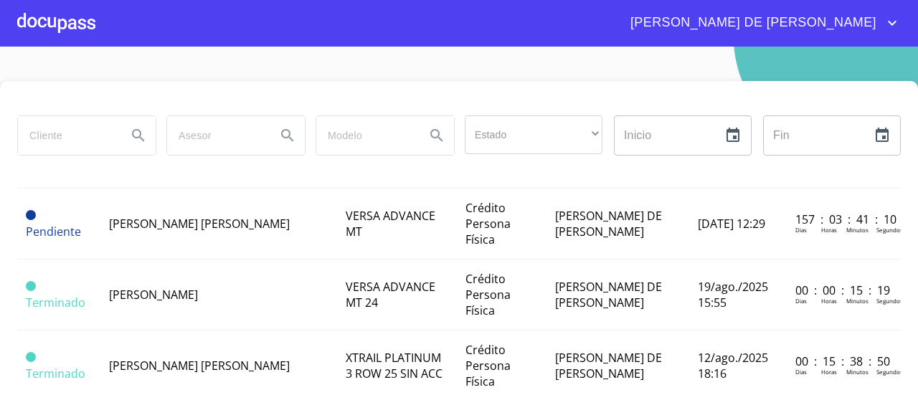
scroll to position [252, 0]
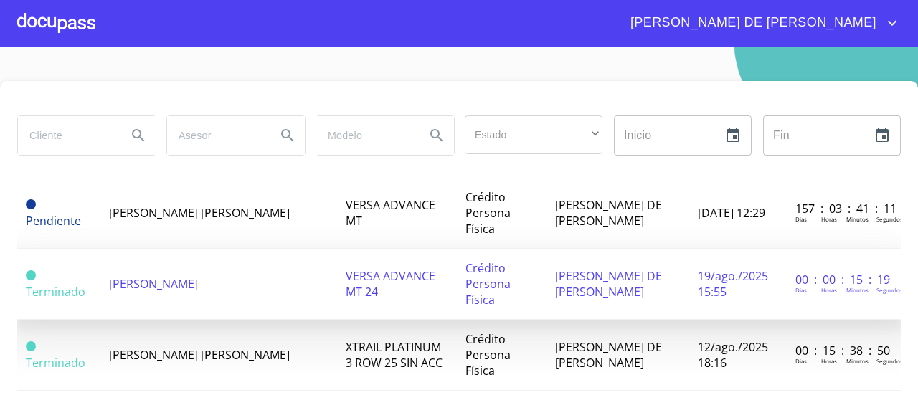
click at [546, 249] on td "[PERSON_NAME] DE [PERSON_NAME]" at bounding box center [617, 284] width 142 height 71
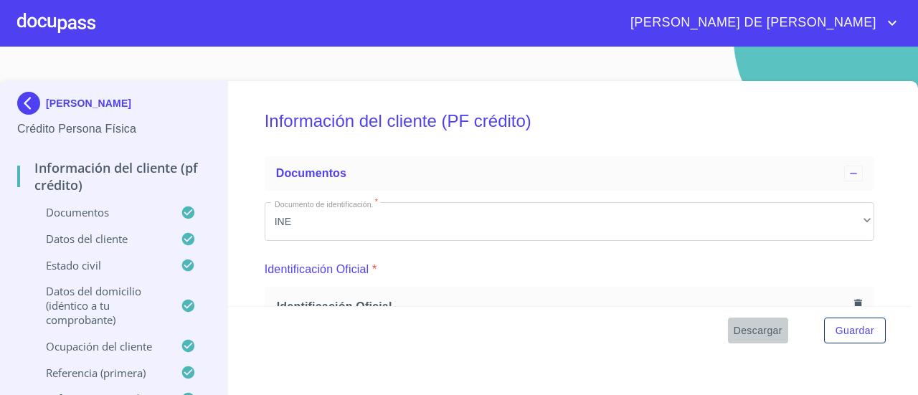
click at [734, 330] on span "Descargar" at bounding box center [758, 331] width 49 height 18
